Goal: Information Seeking & Learning: Learn about a topic

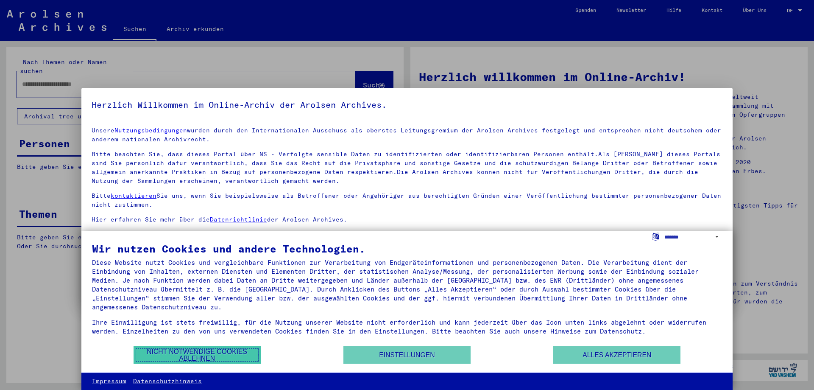
click at [197, 357] on button "Nicht notwendige Cookies ablehnen" at bounding box center [197, 354] width 127 height 17
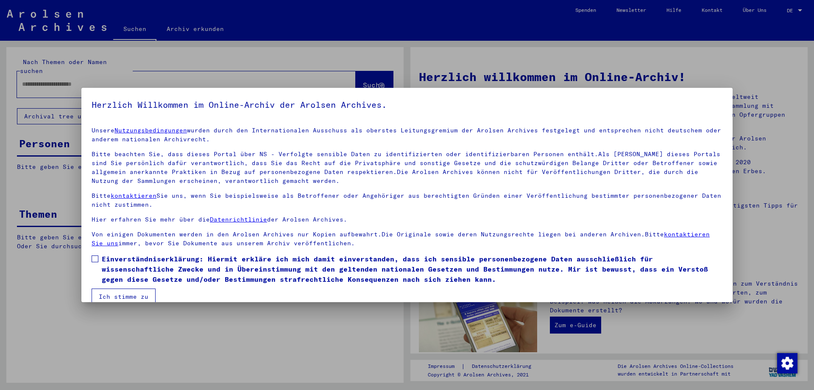
click at [384, 79] on div at bounding box center [407, 195] width 814 height 390
click at [93, 257] on span at bounding box center [95, 258] width 7 height 7
click at [127, 295] on button "Ich stimme zu" at bounding box center [124, 296] width 64 height 16
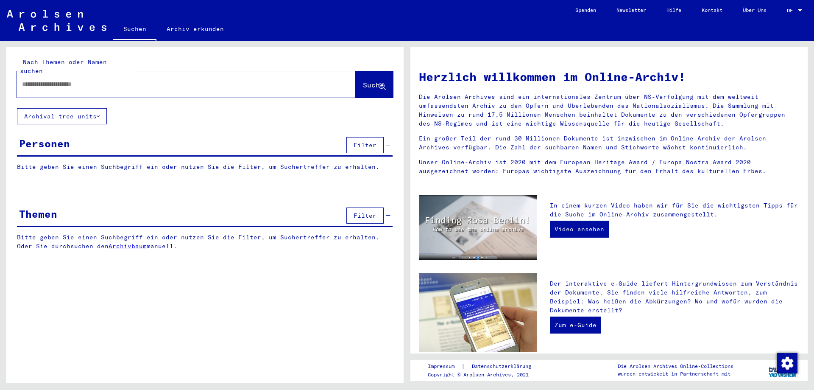
click at [107, 108] on button "Archival tree units" at bounding box center [62, 116] width 90 height 16
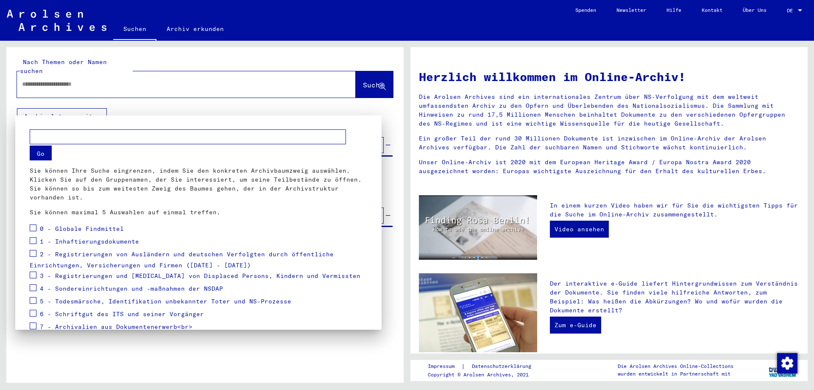
click at [101, 132] on input "text" at bounding box center [188, 136] width 316 height 15
type input "**********"
drag, startPoint x: 136, startPoint y: 139, endPoint x: 10, endPoint y: 134, distance: 126.4
click at [30, 134] on input "**********" at bounding box center [188, 136] width 316 height 15
click at [60, 70] on div at bounding box center [407, 195] width 814 height 390
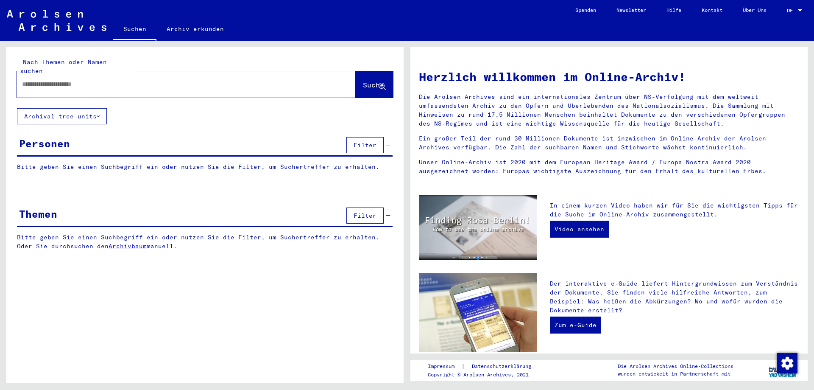
click at [61, 80] on input "text" at bounding box center [176, 84] width 308 height 9
paste input "**********"
type input "**********"
click at [368, 81] on span "Suche" at bounding box center [373, 85] width 21 height 8
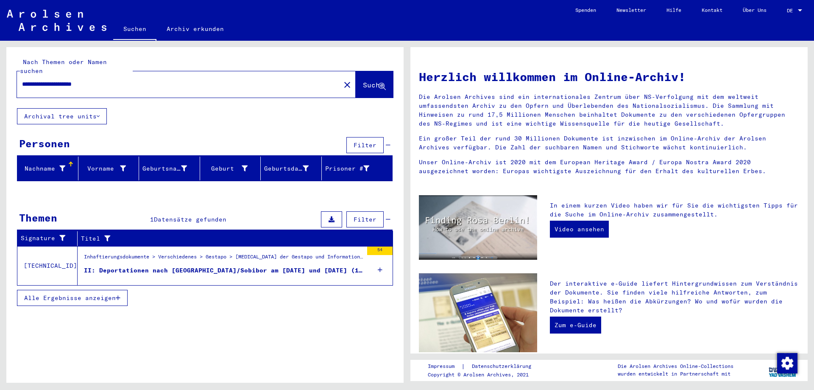
click at [211, 253] on div "Inhaftierungsdokumente > Verschiedenes > Gestapo > [MEDICAL_DATA] der Gestapo u…" at bounding box center [223, 259] width 279 height 12
click at [211, 252] on div "Inhaftierungsdokumente > Verschiedenes > Gestapo > [MEDICAL_DATA] der Gestapo u…" at bounding box center [220, 265] width 285 height 39
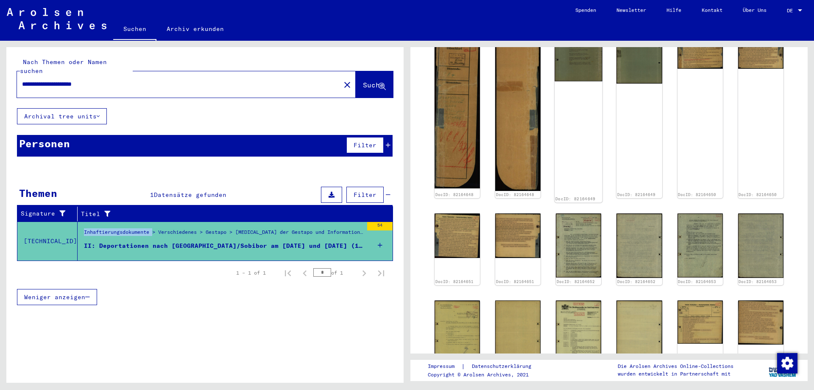
scroll to position [687, 0]
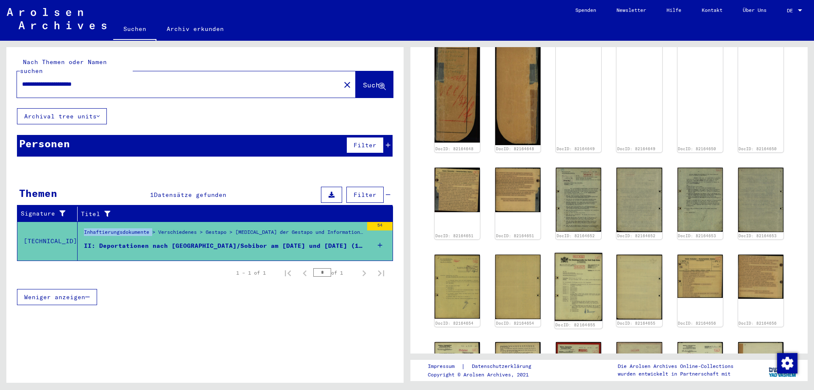
click at [581, 253] on img at bounding box center [579, 287] width 48 height 68
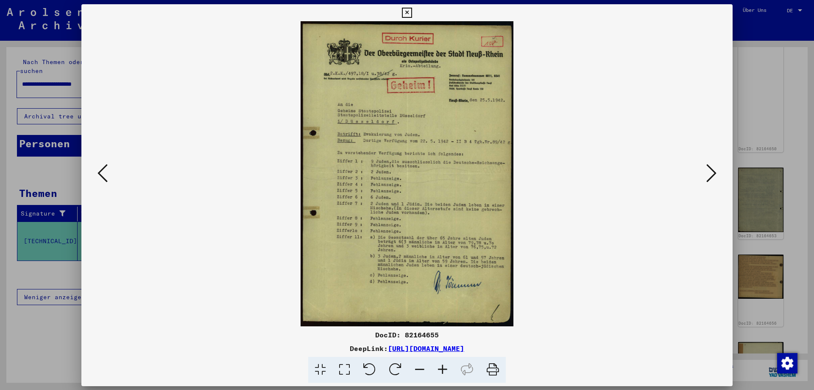
click at [581, 253] on img at bounding box center [407, 173] width 594 height 305
click at [442, 369] on icon at bounding box center [442, 370] width 23 height 26
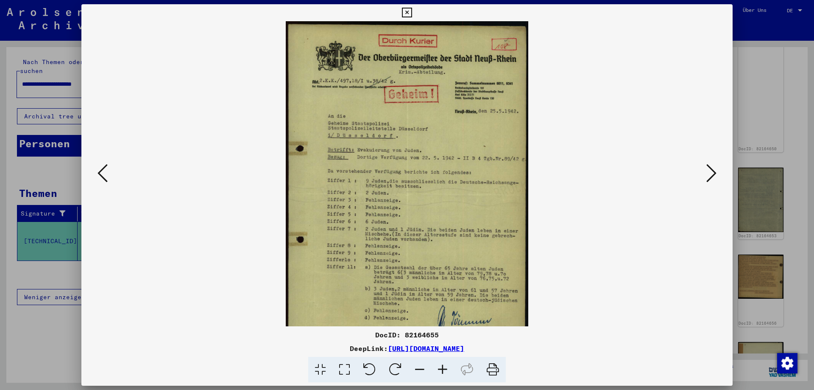
click at [442, 369] on icon at bounding box center [442, 370] width 23 height 26
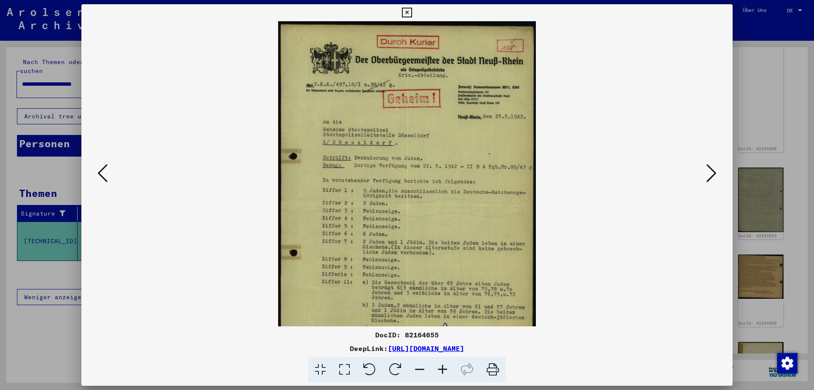
click at [442, 369] on icon at bounding box center [442, 370] width 23 height 26
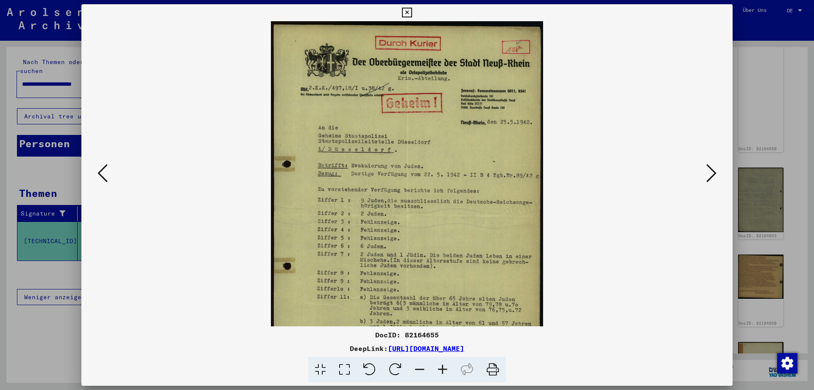
click at [442, 369] on icon at bounding box center [442, 370] width 23 height 26
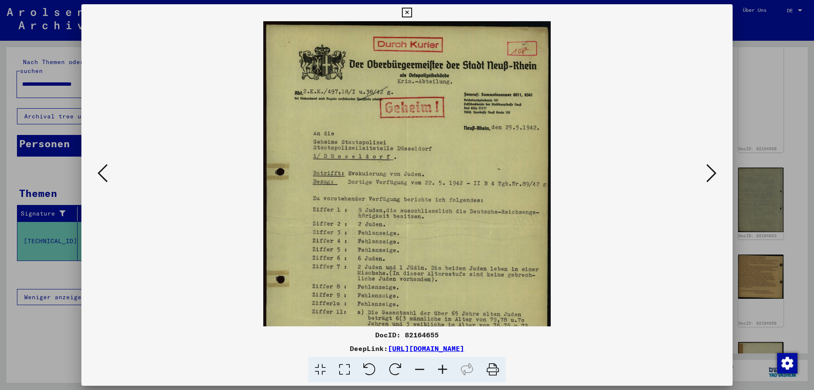
click at [442, 369] on icon at bounding box center [442, 370] width 23 height 26
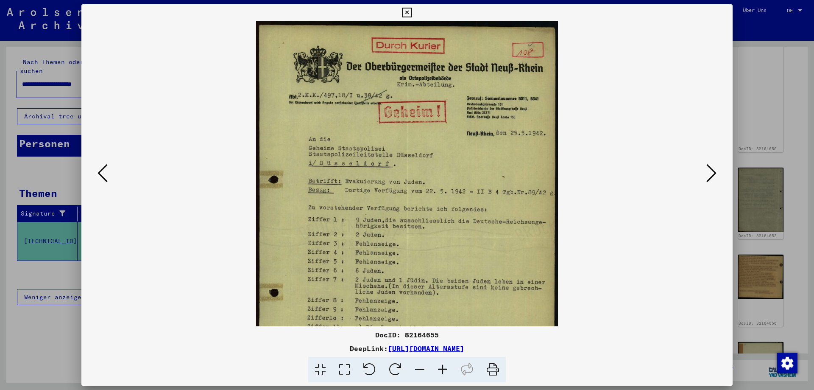
click at [442, 369] on icon at bounding box center [442, 370] width 23 height 26
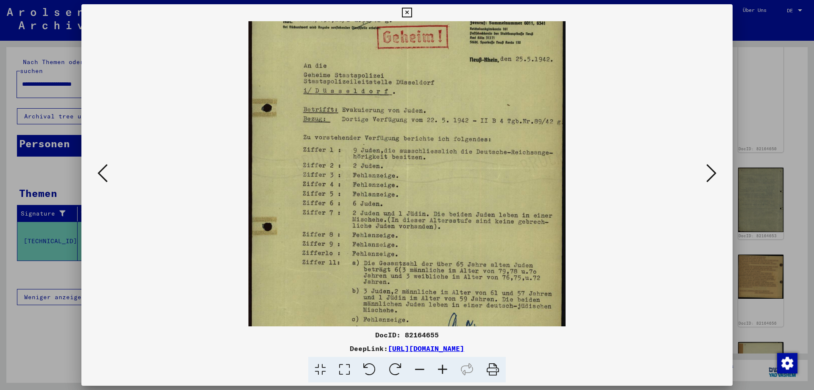
scroll to position [148, 0]
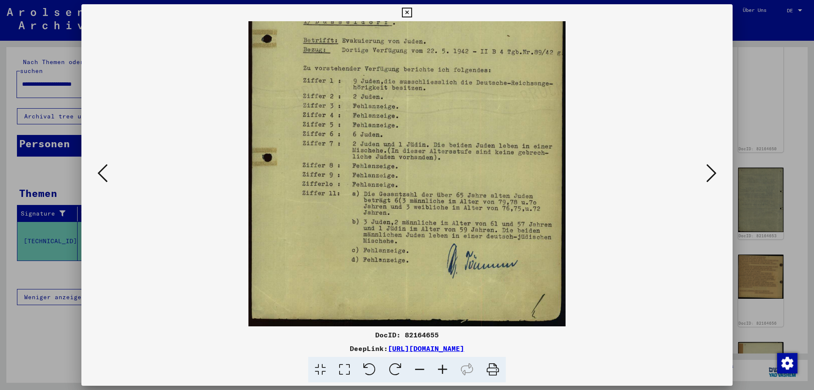
drag, startPoint x: 452, startPoint y: 291, endPoint x: 472, endPoint y: 95, distance: 197.7
click at [472, 95] on img at bounding box center [406, 99] width 317 height 453
click at [711, 174] on icon at bounding box center [711, 173] width 10 height 20
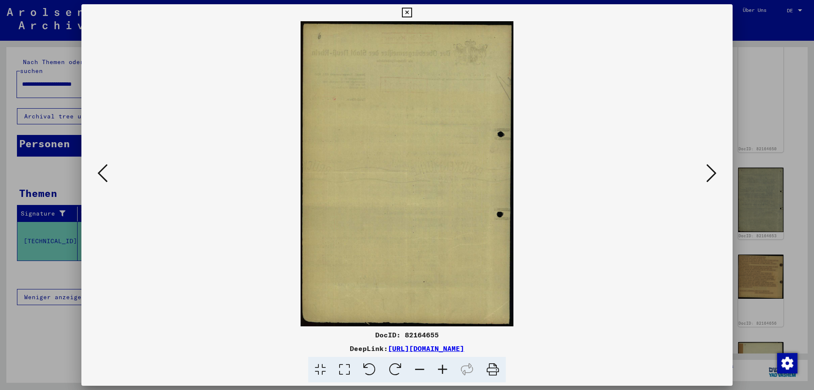
scroll to position [0, 0]
click at [710, 172] on icon at bounding box center [711, 173] width 10 height 20
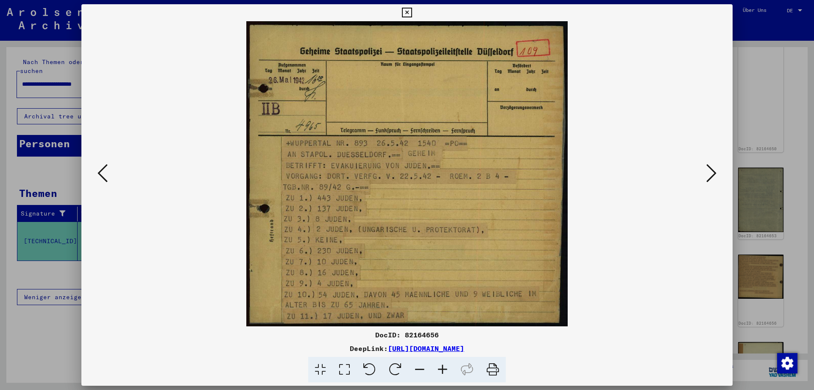
click at [710, 172] on icon at bounding box center [711, 173] width 10 height 20
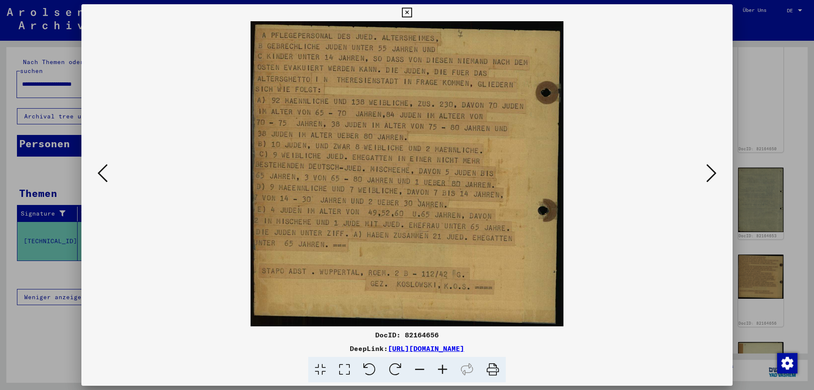
click at [712, 178] on icon at bounding box center [711, 173] width 10 height 20
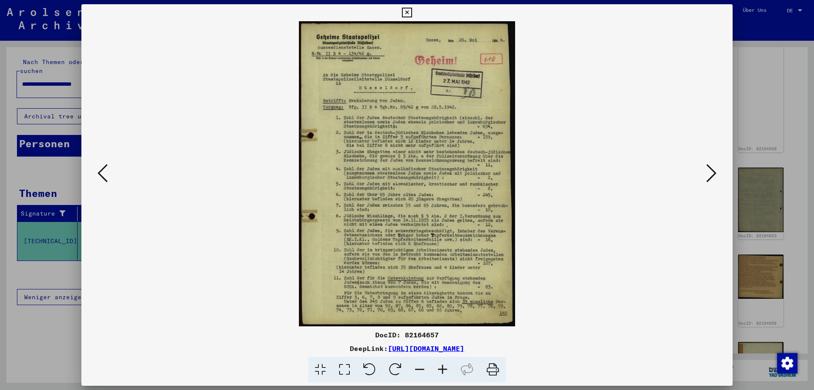
click at [441, 368] on icon at bounding box center [442, 370] width 23 height 26
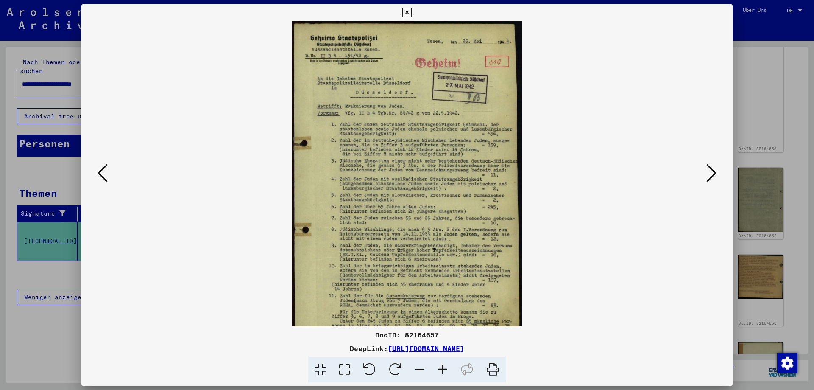
click at [441, 368] on icon at bounding box center [442, 370] width 23 height 26
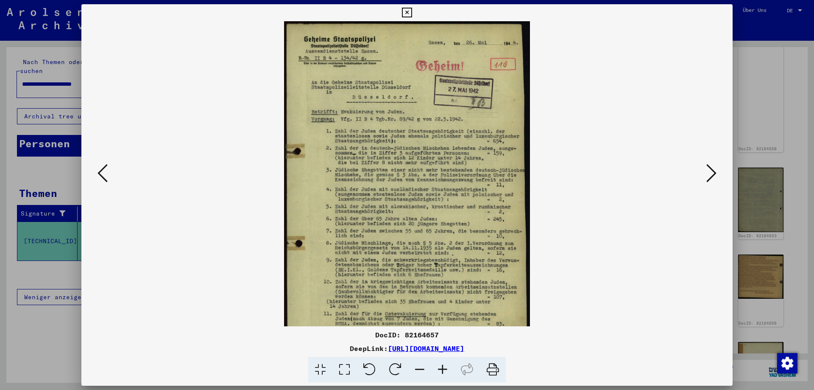
click at [441, 367] on icon at bounding box center [442, 370] width 23 height 26
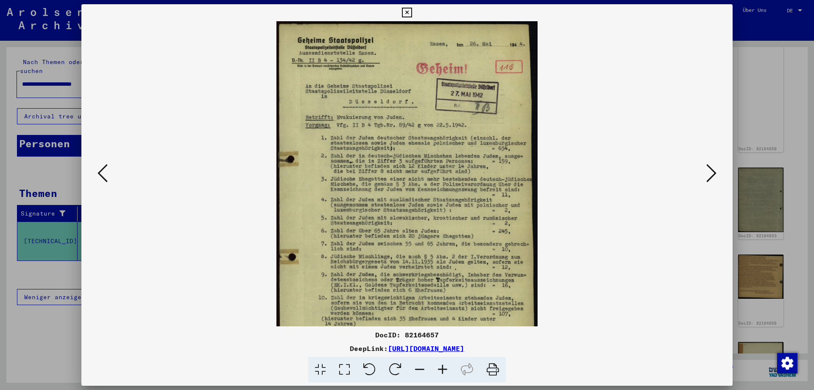
click at [441, 367] on icon at bounding box center [442, 370] width 23 height 26
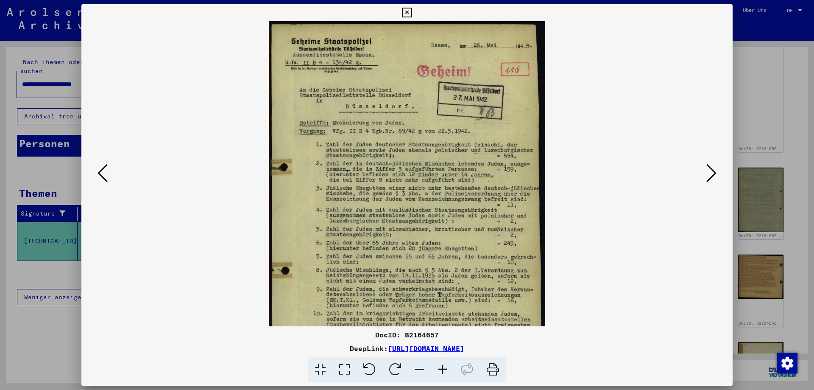
click at [441, 367] on icon at bounding box center [442, 370] width 23 height 26
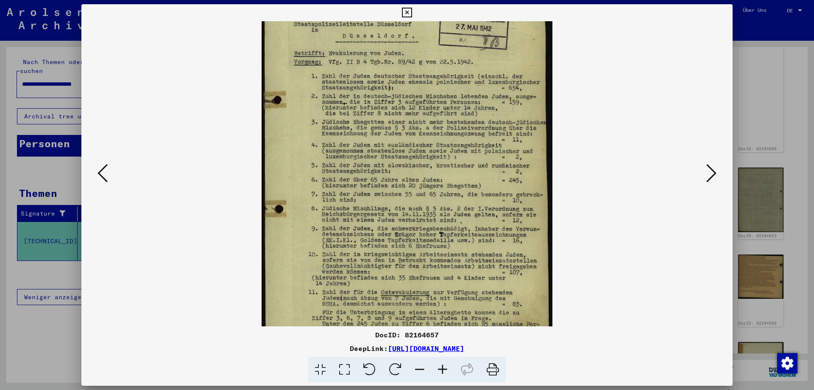
scroll to position [95, 0]
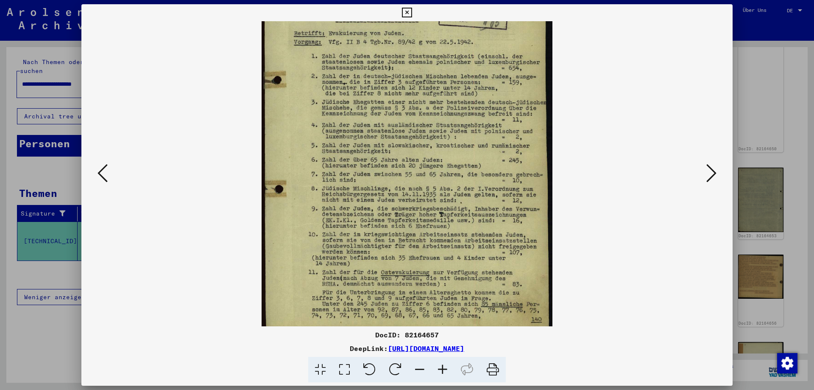
drag, startPoint x: 401, startPoint y: 162, endPoint x: 418, endPoint y: 88, distance: 75.3
click at [418, 88] on img at bounding box center [407, 131] width 291 height 411
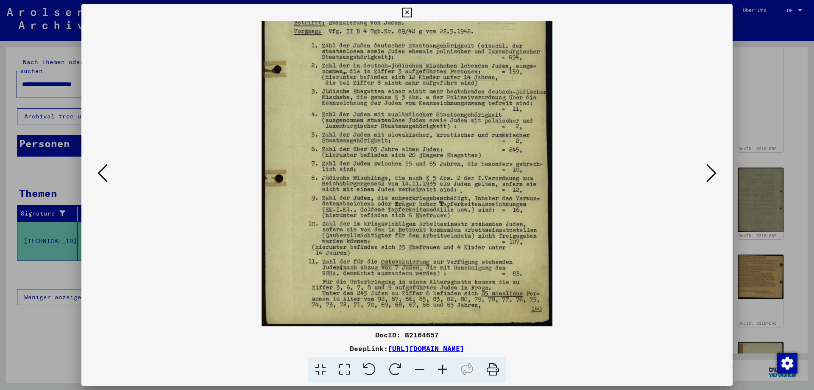
scroll to position [106, 0]
drag, startPoint x: 452, startPoint y: 293, endPoint x: 452, endPoint y: 275, distance: 17.4
click at [452, 276] on img at bounding box center [407, 120] width 291 height 411
click at [439, 369] on icon at bounding box center [442, 370] width 23 height 26
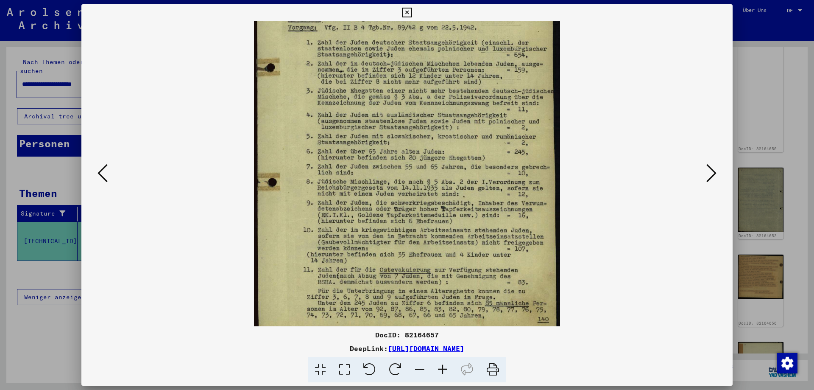
scroll to position [127, 0]
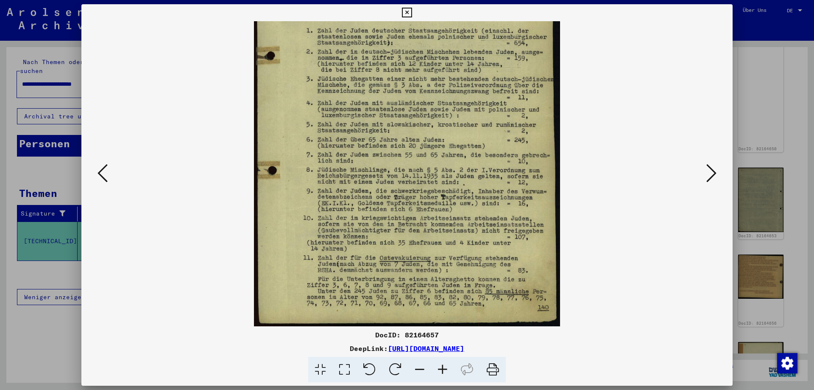
drag, startPoint x: 390, startPoint y: 309, endPoint x: 410, endPoint y: 242, distance: 69.7
click at [410, 242] on img at bounding box center [407, 110] width 306 height 432
click at [757, 167] on div at bounding box center [407, 195] width 814 height 390
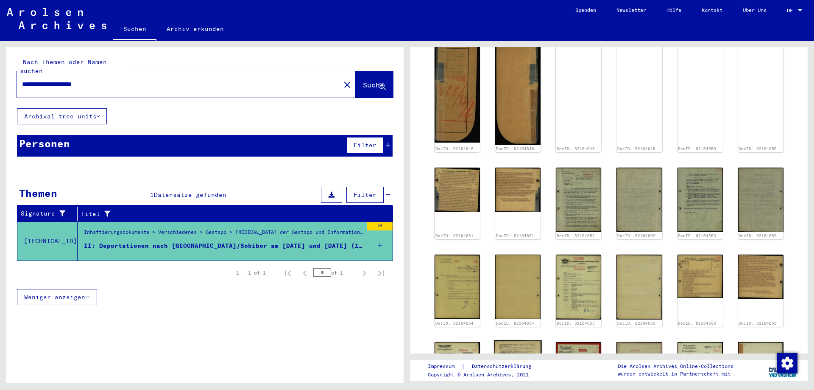
scroll to position [641, 0]
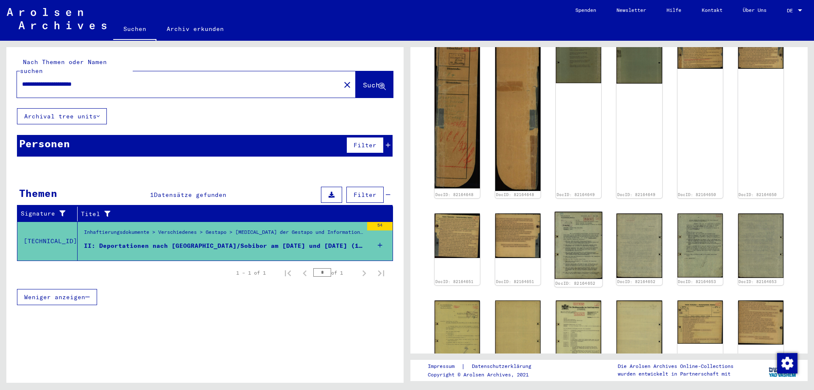
click at [585, 215] on img at bounding box center [579, 245] width 48 height 67
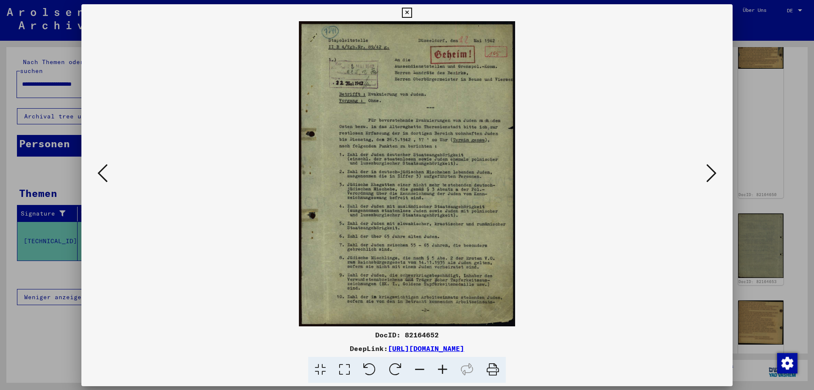
click at [585, 215] on img at bounding box center [407, 173] width 594 height 305
click at [490, 176] on img at bounding box center [407, 173] width 594 height 305
click at [711, 176] on icon at bounding box center [711, 173] width 10 height 20
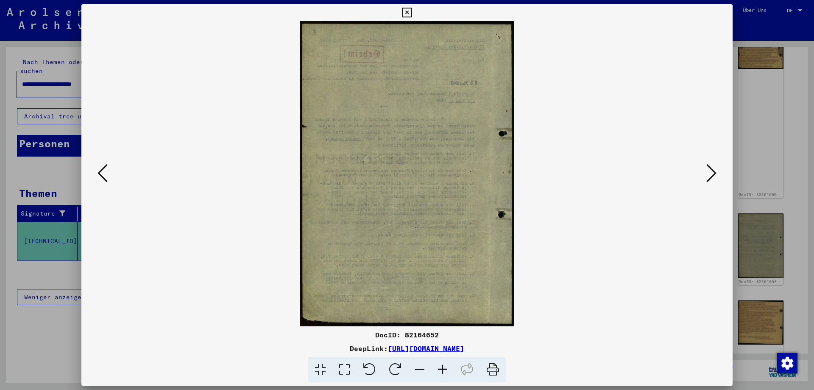
click at [708, 176] on icon at bounding box center [711, 173] width 10 height 20
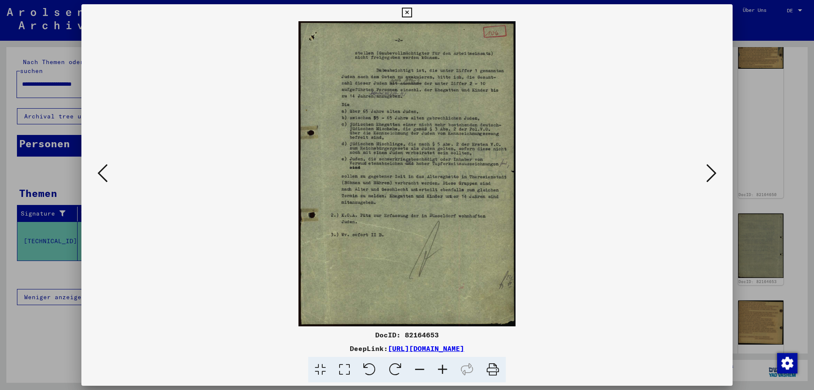
click at [707, 174] on button at bounding box center [711, 174] width 15 height 24
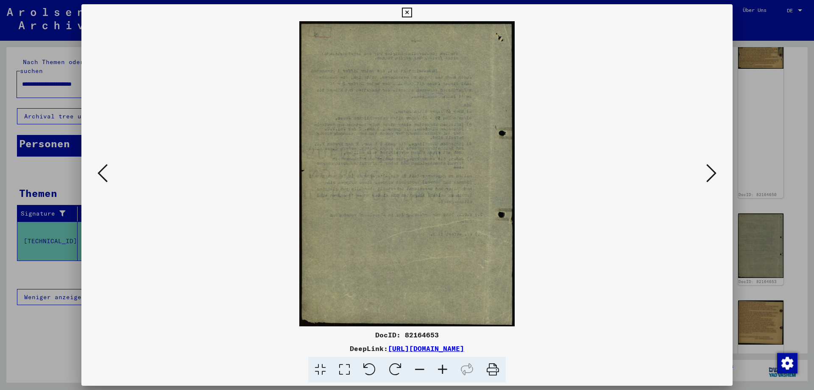
click at [704, 174] on img at bounding box center [407, 173] width 594 height 305
click at [706, 179] on button at bounding box center [711, 174] width 15 height 24
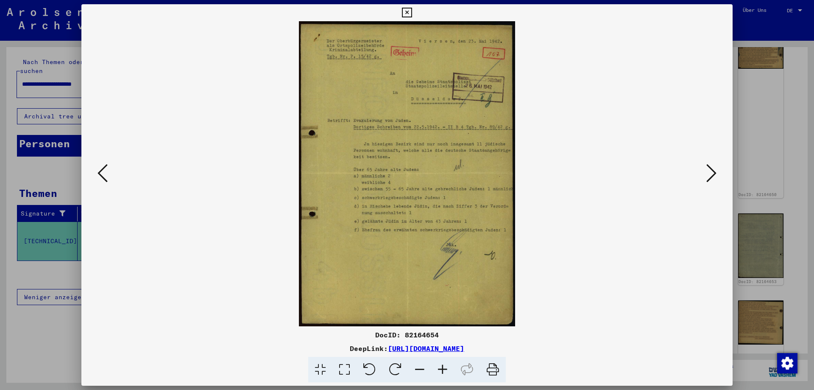
click at [711, 174] on icon at bounding box center [711, 173] width 10 height 20
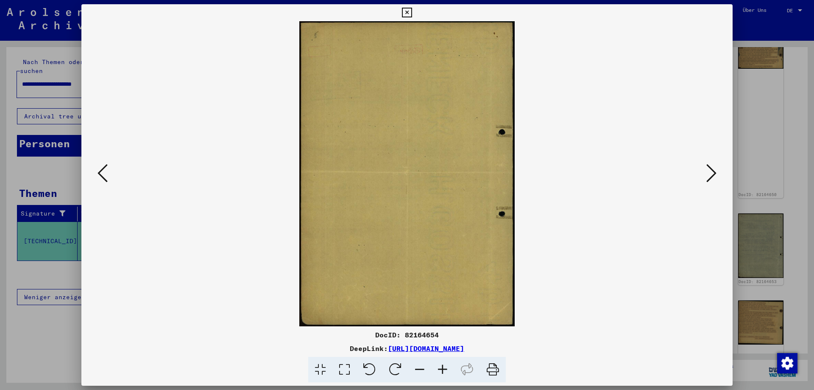
click at [711, 174] on icon at bounding box center [711, 173] width 10 height 20
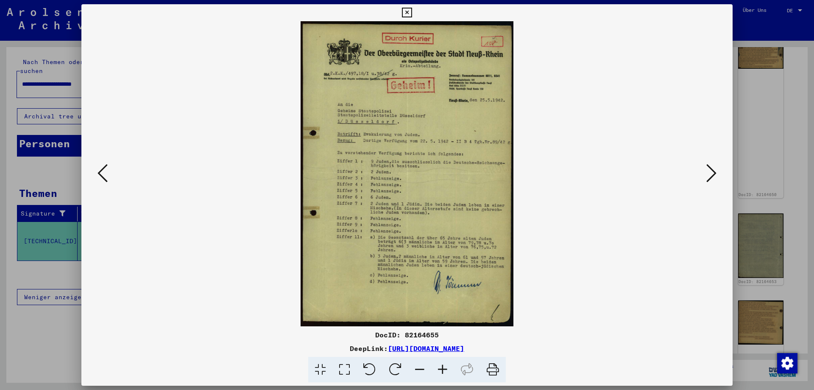
click at [711, 174] on icon at bounding box center [711, 173] width 10 height 20
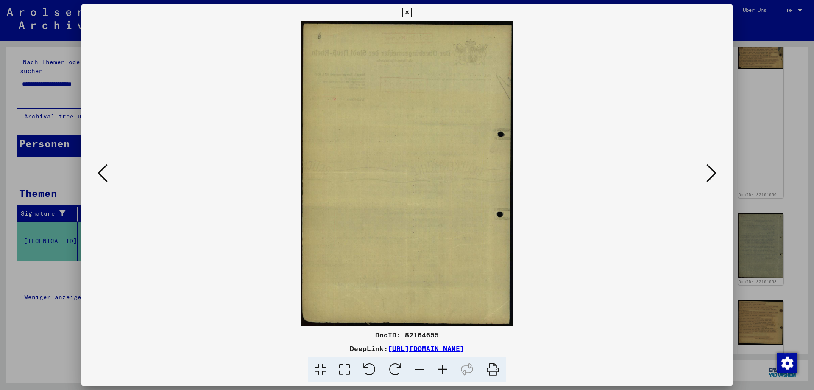
click at [711, 174] on icon at bounding box center [711, 173] width 10 height 20
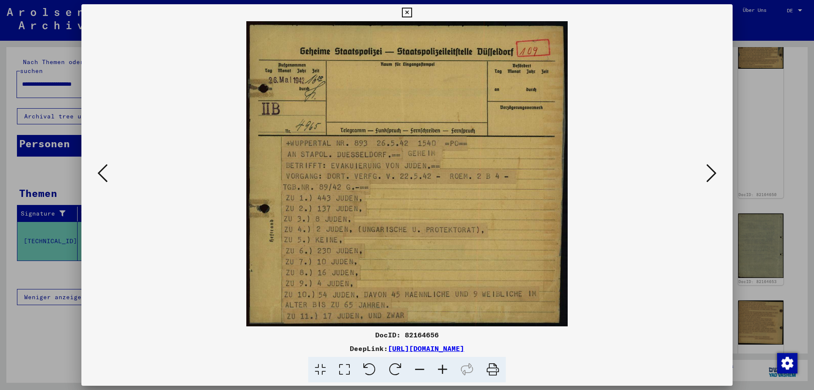
click at [711, 174] on icon at bounding box center [711, 173] width 10 height 20
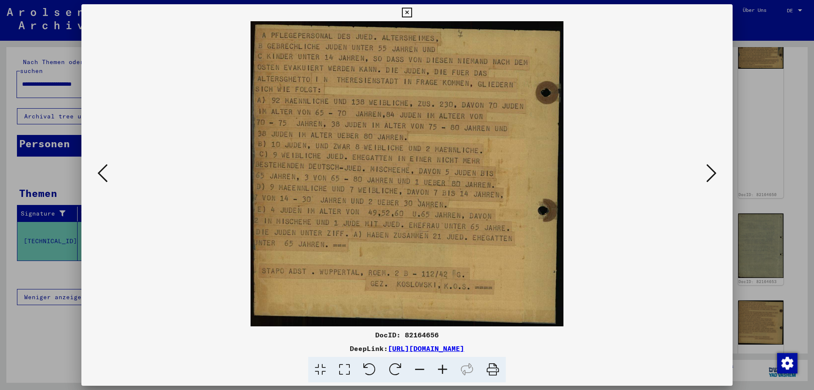
click at [711, 174] on icon at bounding box center [711, 173] width 10 height 20
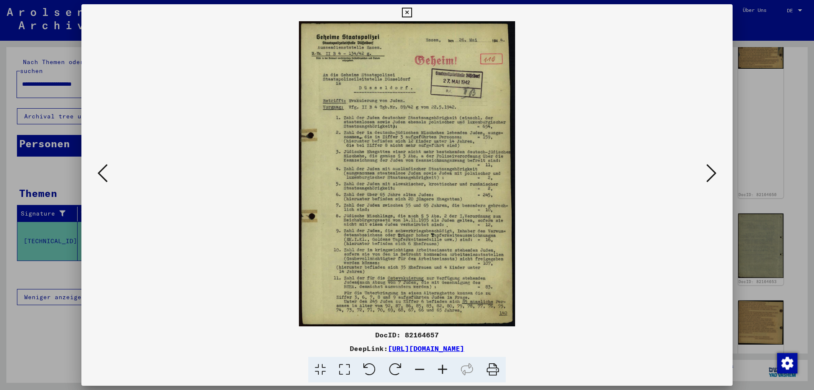
click at [711, 174] on icon at bounding box center [711, 173] width 10 height 20
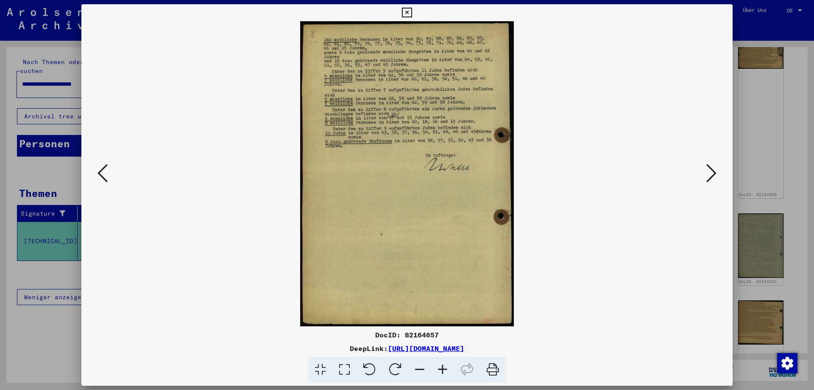
click at [711, 173] on icon at bounding box center [711, 173] width 10 height 20
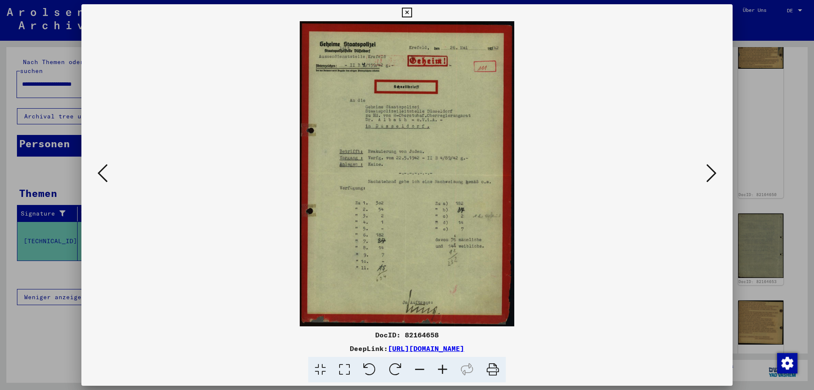
click at [711, 173] on icon at bounding box center [711, 173] width 10 height 20
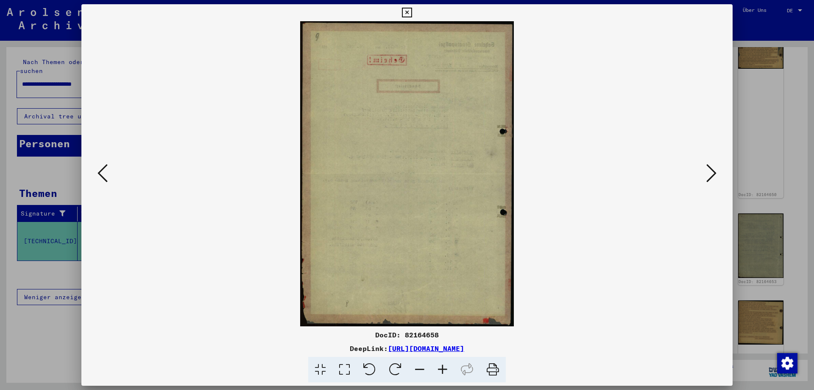
click at [719, 171] on button at bounding box center [711, 174] width 15 height 24
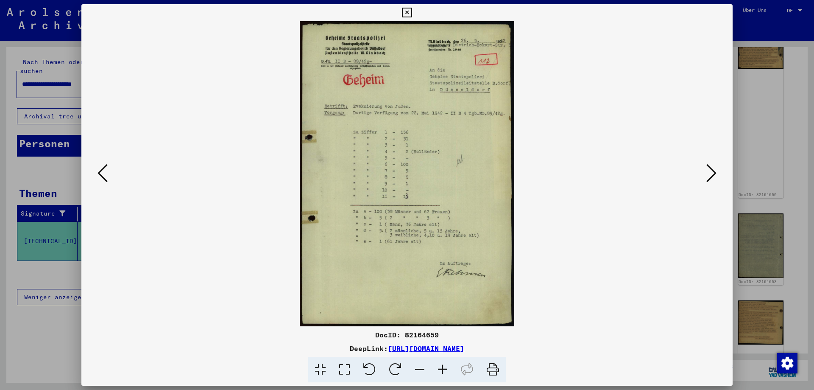
click at [714, 170] on icon at bounding box center [711, 173] width 10 height 20
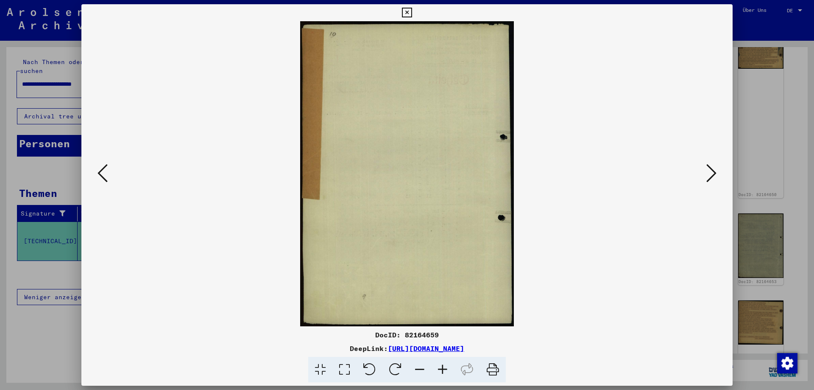
click at [714, 171] on icon at bounding box center [711, 173] width 10 height 20
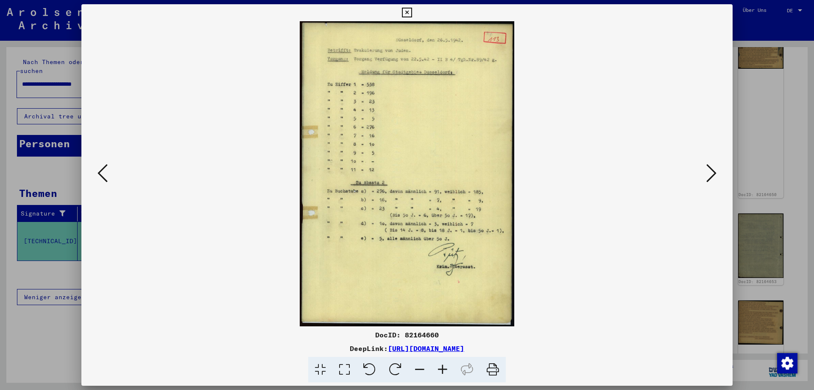
click at [714, 171] on icon at bounding box center [711, 173] width 10 height 20
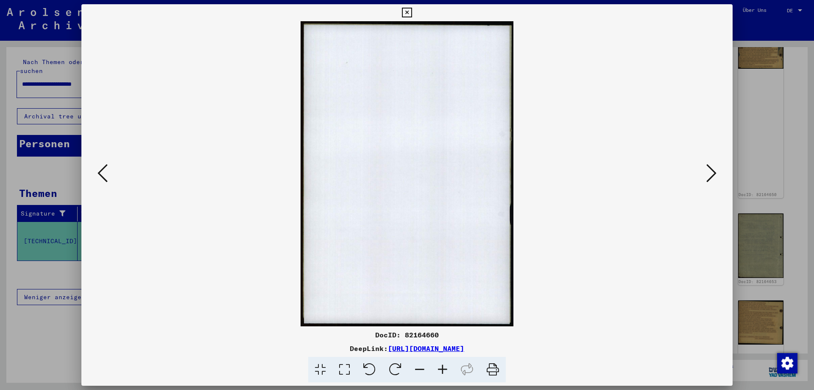
click at [714, 171] on icon at bounding box center [711, 173] width 10 height 20
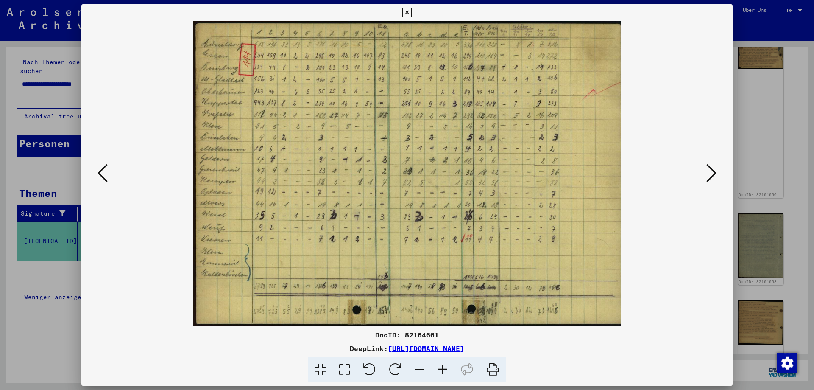
click at [714, 173] on icon at bounding box center [711, 173] width 10 height 20
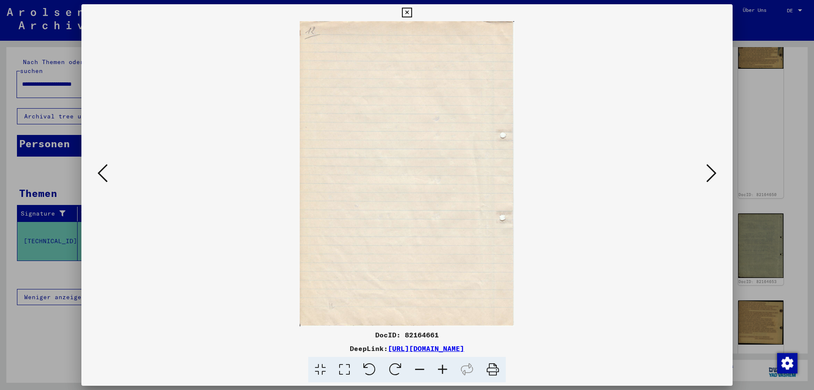
click at [714, 172] on icon at bounding box center [711, 173] width 10 height 20
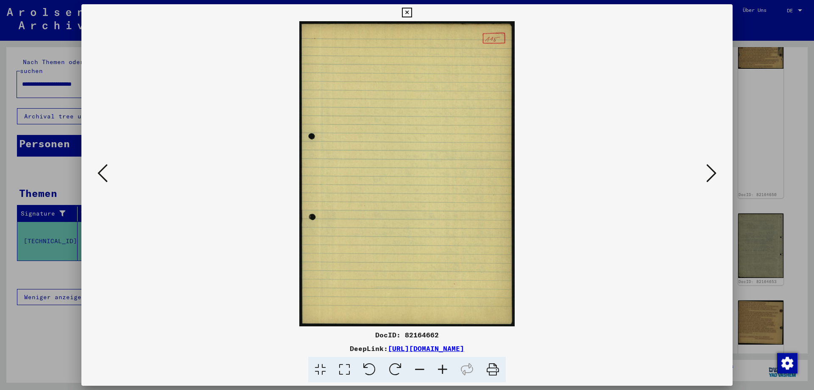
click at [708, 174] on icon at bounding box center [711, 173] width 10 height 20
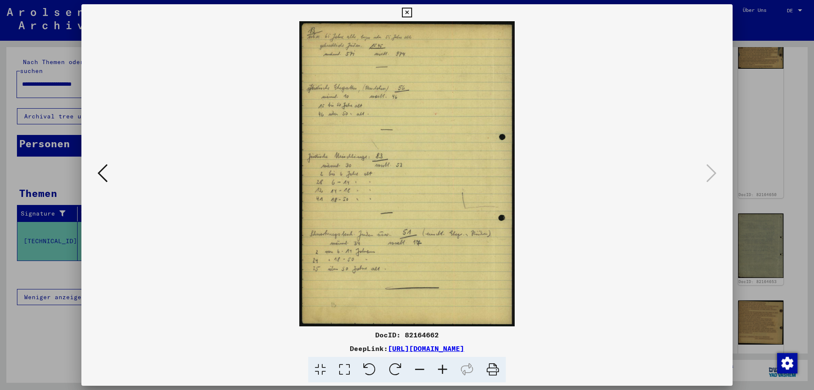
click at [106, 176] on icon at bounding box center [103, 173] width 10 height 20
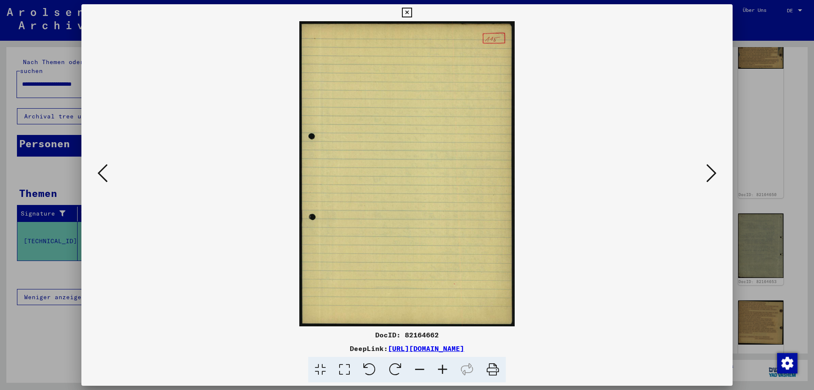
click at [106, 176] on icon at bounding box center [103, 173] width 10 height 20
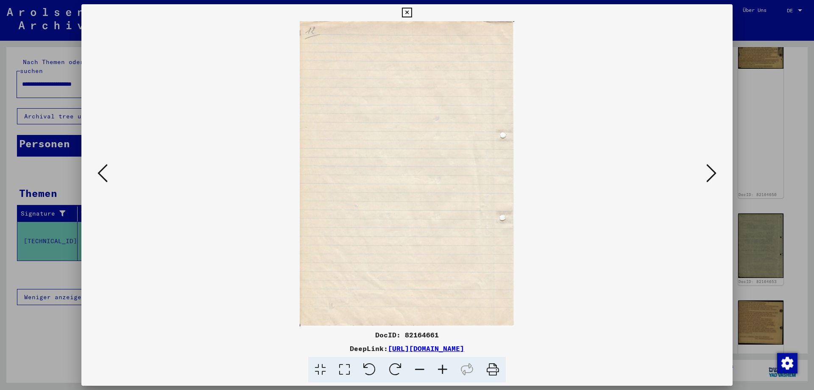
click at [106, 176] on icon at bounding box center [103, 173] width 10 height 20
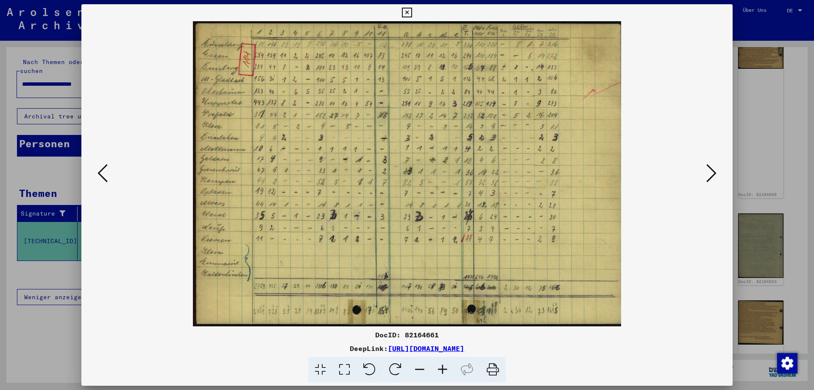
drag, startPoint x: 106, startPoint y: 176, endPoint x: 108, endPoint y: 162, distance: 13.2
click at [108, 162] on button at bounding box center [102, 174] width 15 height 24
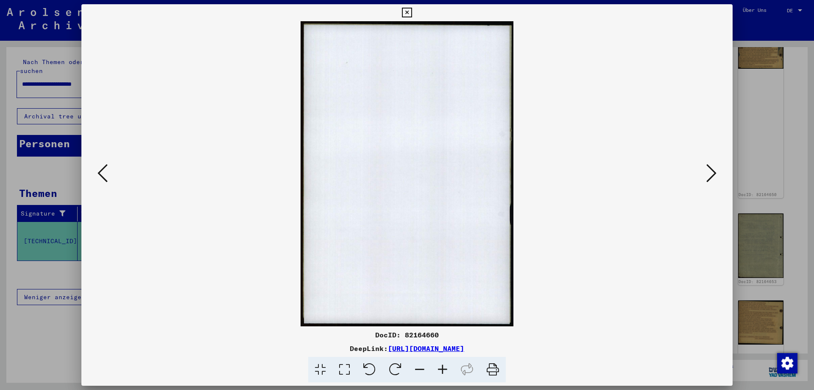
click at [715, 178] on icon at bounding box center [711, 173] width 10 height 20
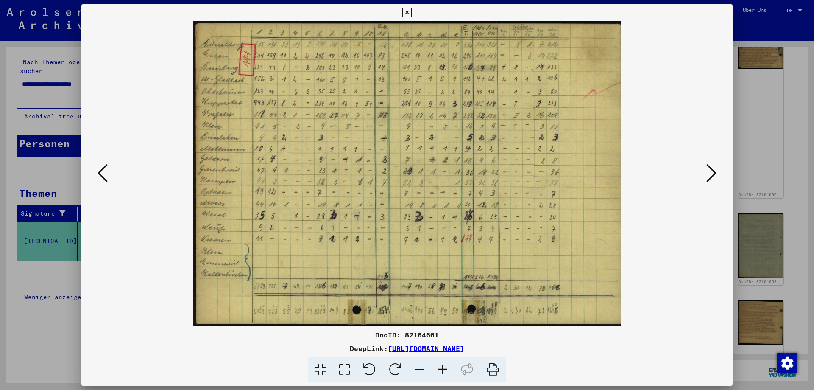
click at [714, 176] on icon at bounding box center [711, 173] width 10 height 20
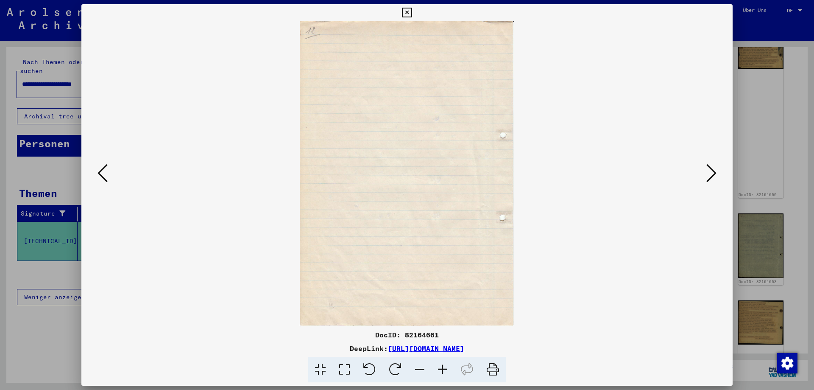
click at [712, 175] on icon at bounding box center [711, 173] width 10 height 20
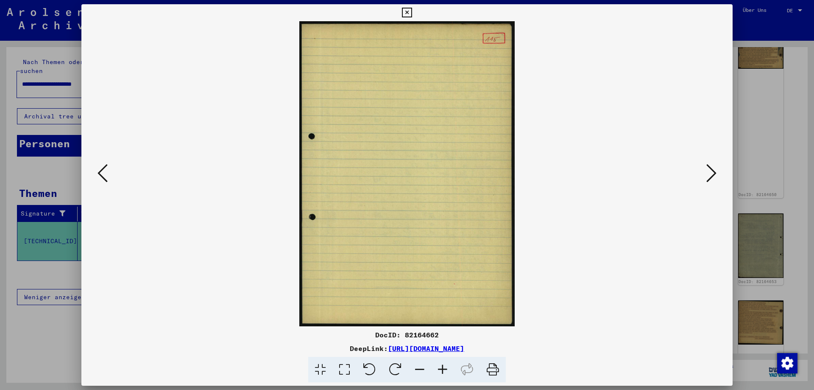
click at [712, 175] on icon at bounding box center [711, 173] width 10 height 20
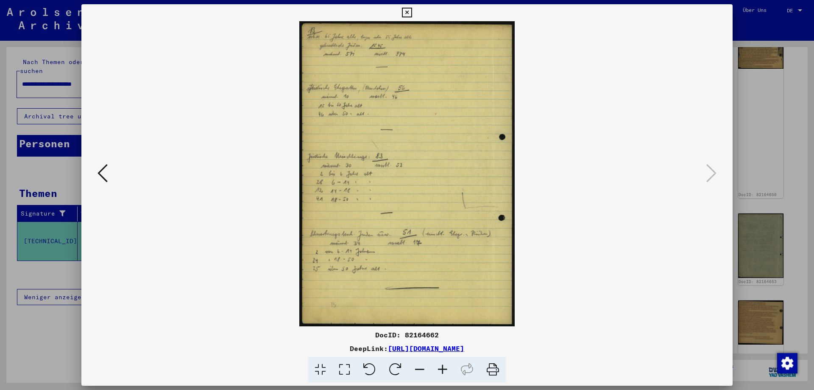
click at [412, 13] on icon at bounding box center [407, 13] width 10 height 10
